Goal: Find specific page/section: Find specific page/section

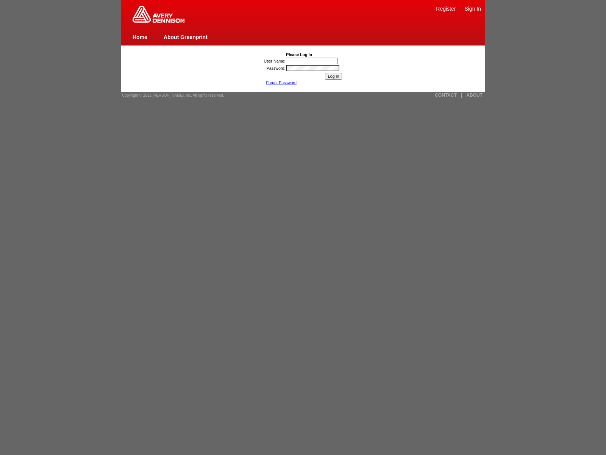
click at [474, 95] on link "ABOUT" at bounding box center [474, 94] width 16 height 5
